Goal: Task Accomplishment & Management: Manage account settings

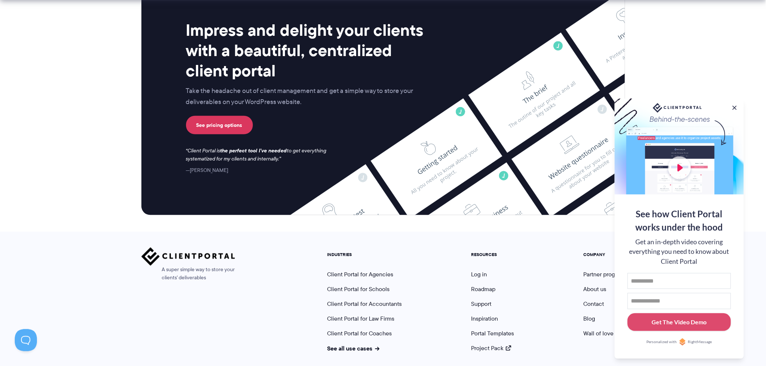
scroll to position [3021, 0]
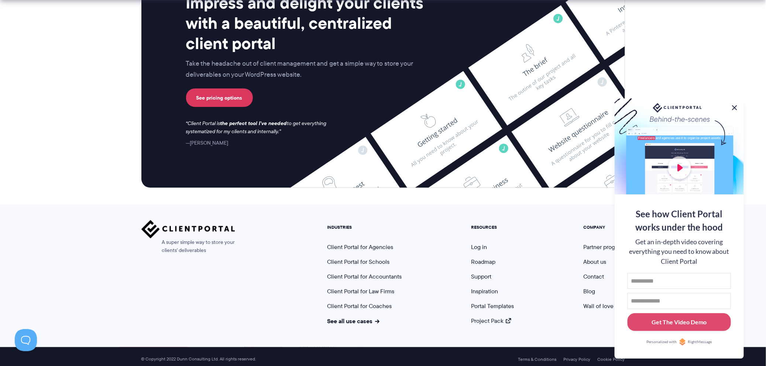
click at [735, 103] on button at bounding box center [734, 107] width 9 height 9
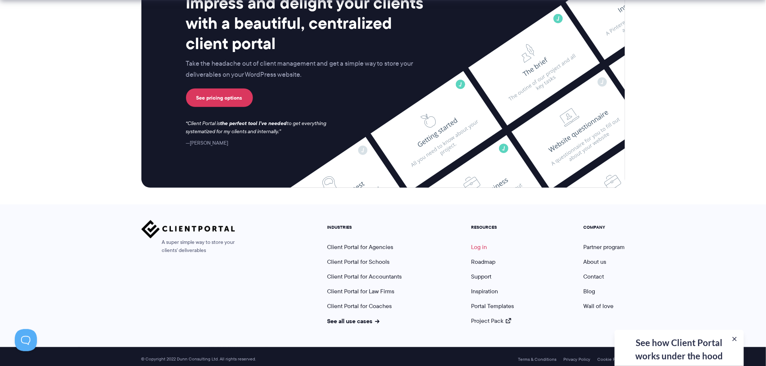
click at [477, 244] on link "Log in" at bounding box center [479, 247] width 16 height 8
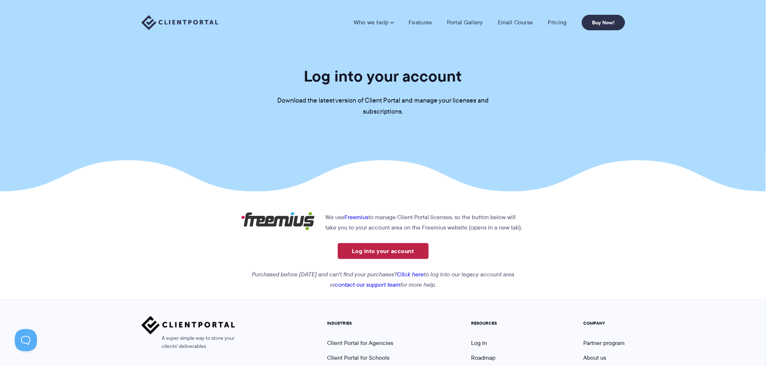
click at [385, 251] on link "Log into your account" at bounding box center [383, 251] width 91 height 16
click at [421, 275] on link "Click here" at bounding box center [410, 274] width 27 height 8
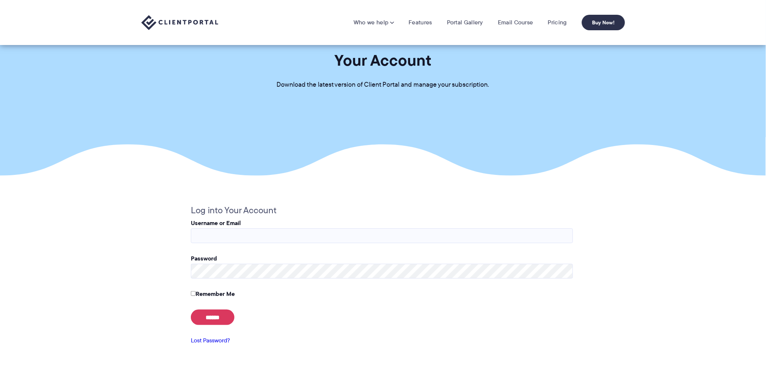
scroll to position [41, 0]
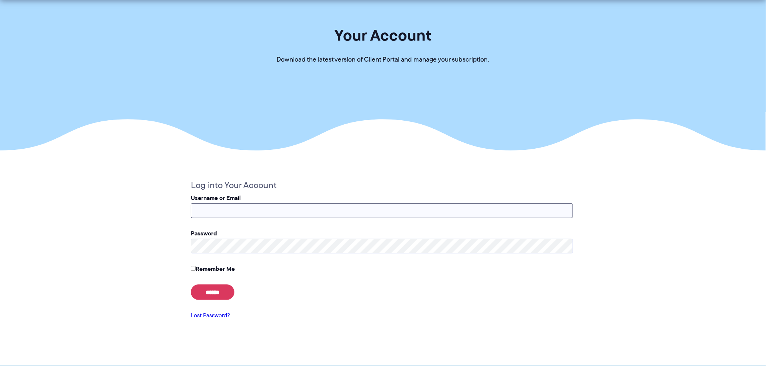
type input "**********"
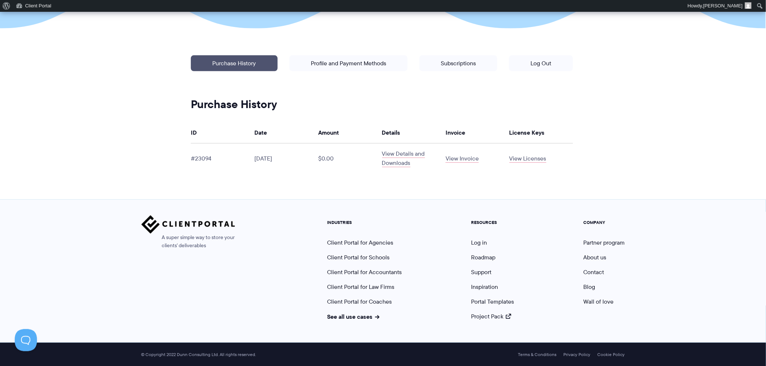
scroll to position [176, 0]
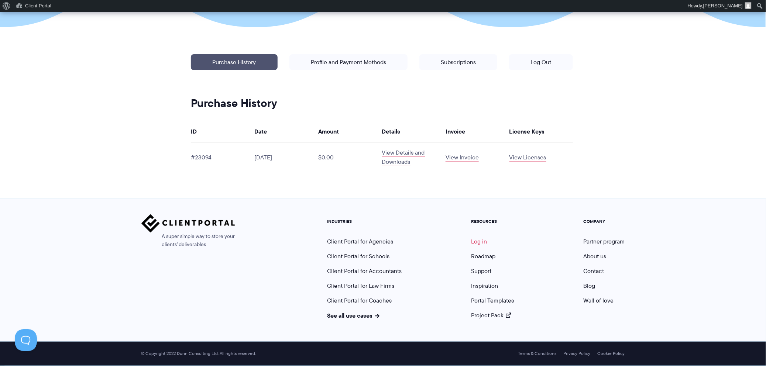
click at [479, 242] on link "Log in" at bounding box center [479, 241] width 16 height 8
